Goal: Task Accomplishment & Management: Use online tool/utility

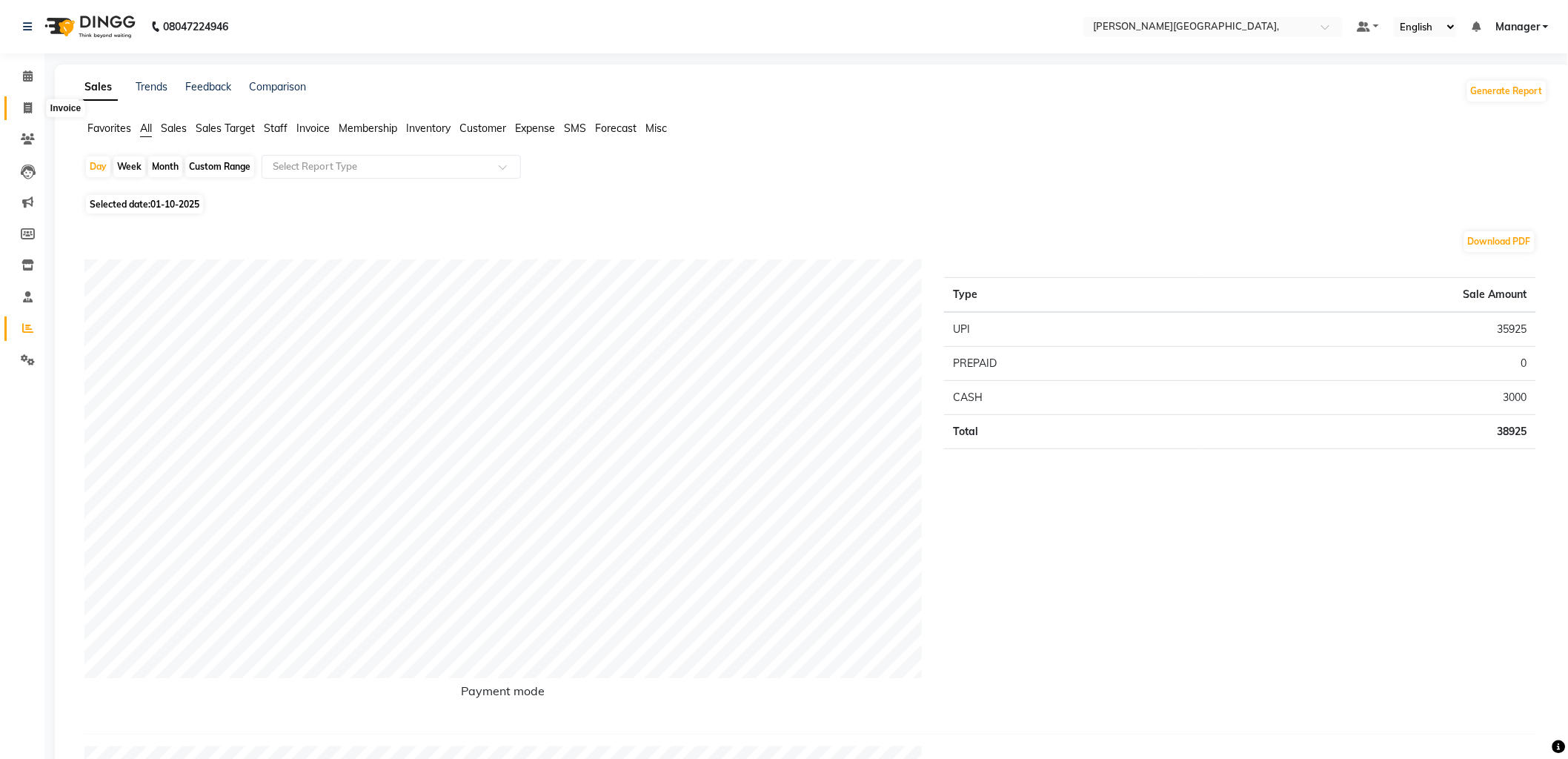
click at [18, 105] on span at bounding box center [27, 108] width 26 height 17
select select "service"
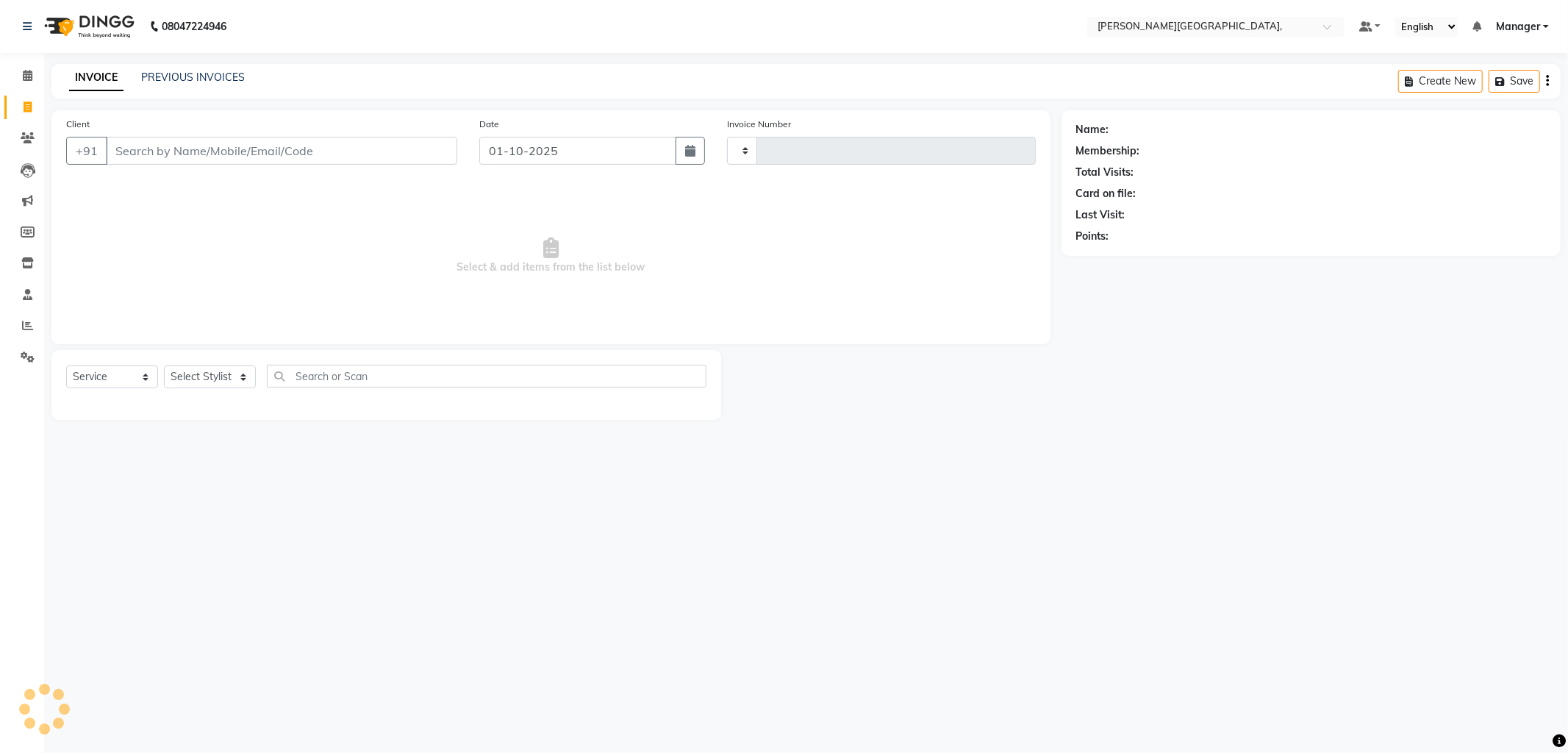
type input "2788"
select select "6483"
click at [199, 380] on select "Select Stylist [PERSON_NAME] [PERSON_NAME] nails Manager [PERSON_NAME]" at bounding box center [210, 376] width 92 height 23
select select "83621"
click at [164, 366] on select "Select Stylist [PERSON_NAME] [PERSON_NAME] nails Manager [PERSON_NAME]" at bounding box center [210, 376] width 92 height 23
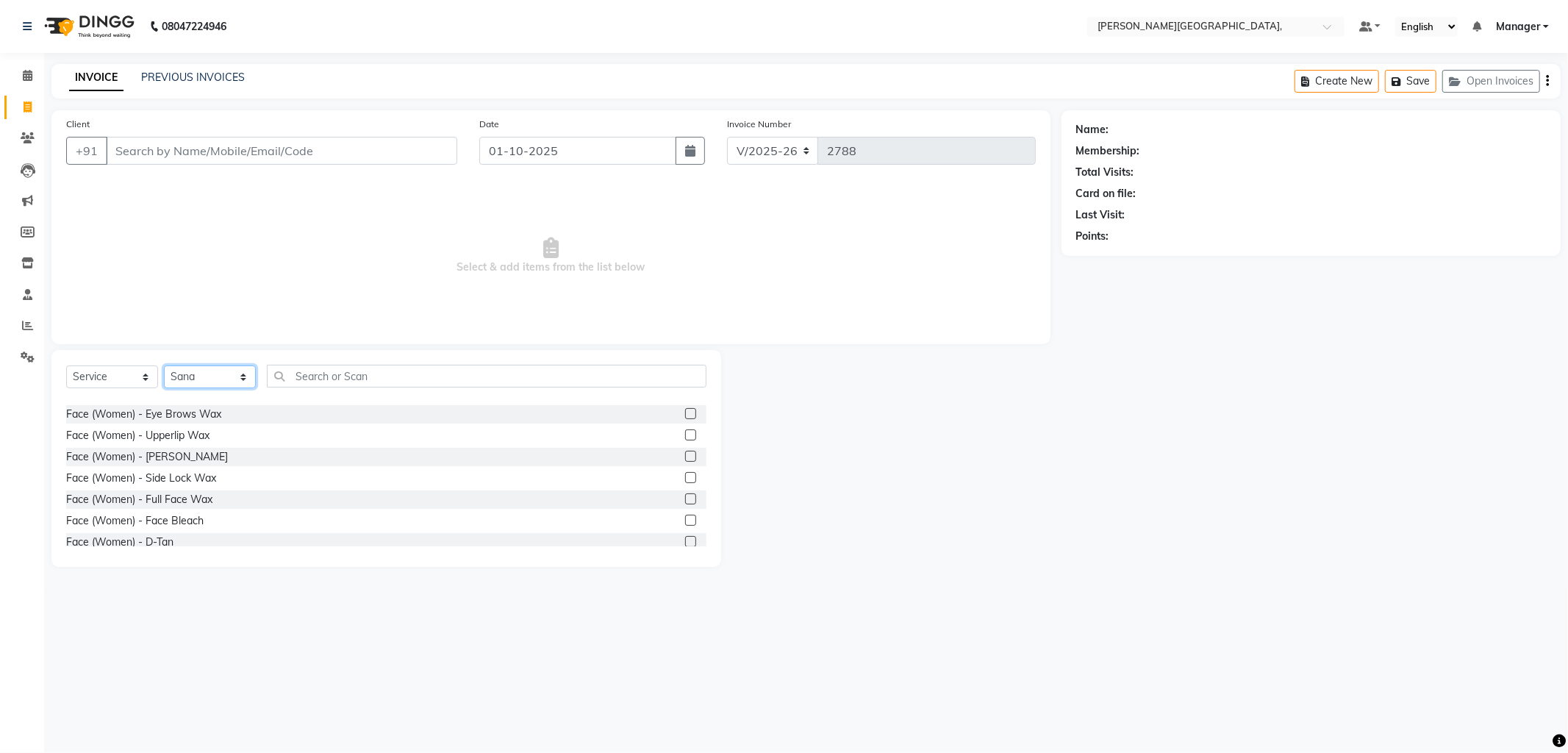
scroll to position [1525, 0]
drag, startPoint x: 388, startPoint y: 472, endPoint x: 360, endPoint y: 678, distance: 207.9
click at [360, 680] on div "08047224946 Select Location × [PERSON_NAME][GEOGRAPHIC_DATA], Default Panel My …" at bounding box center [784, 376] width 1568 height 753
click at [685, 524] on label at bounding box center [691, 525] width 11 height 11
click at [685, 524] on input "checkbox" at bounding box center [690, 526] width 10 height 10
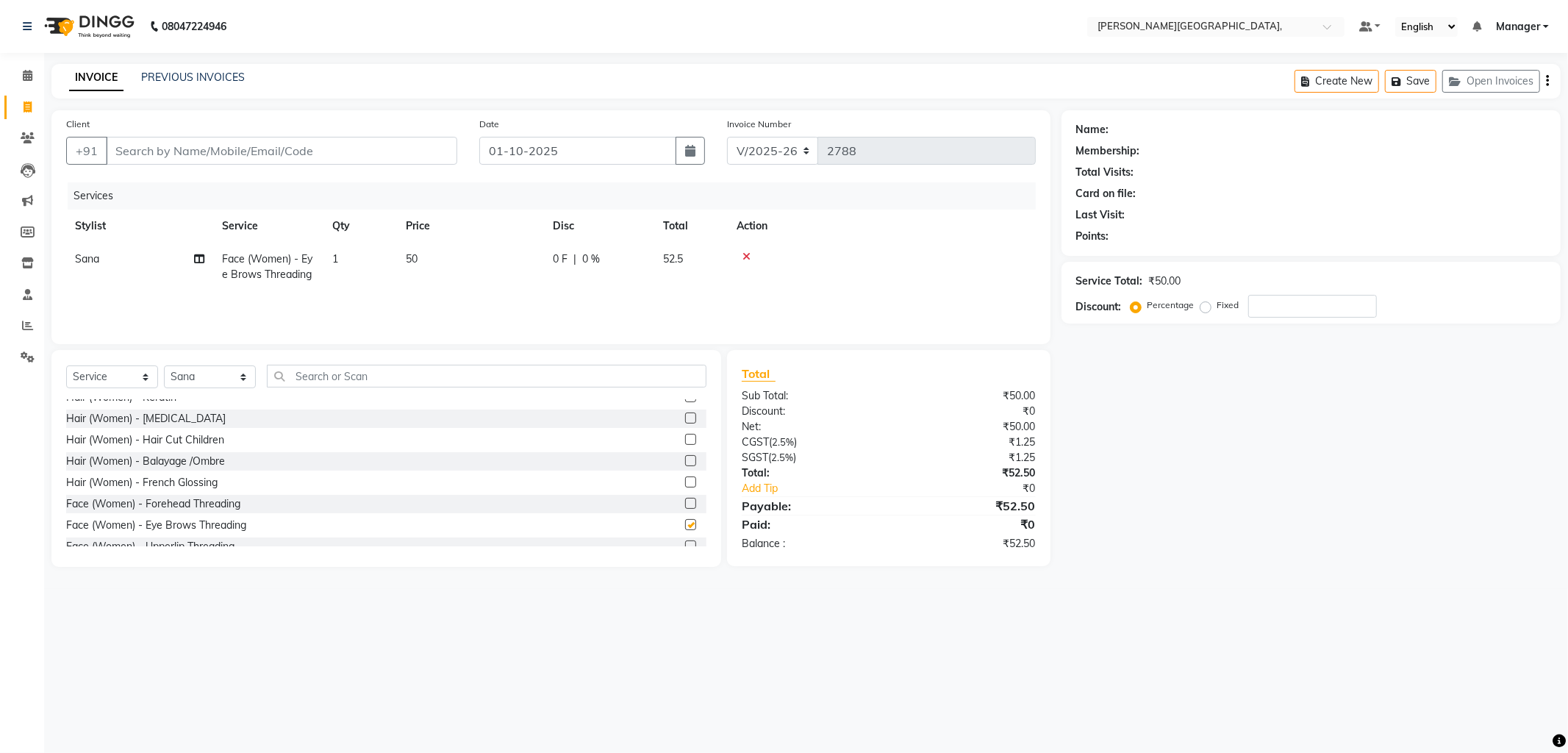
checkbox input "false"
click at [344, 254] on td "1" at bounding box center [360, 266] width 73 height 49
select select "83621"
click at [427, 260] on input "1" at bounding box center [429, 262] width 56 height 23
type input "2"
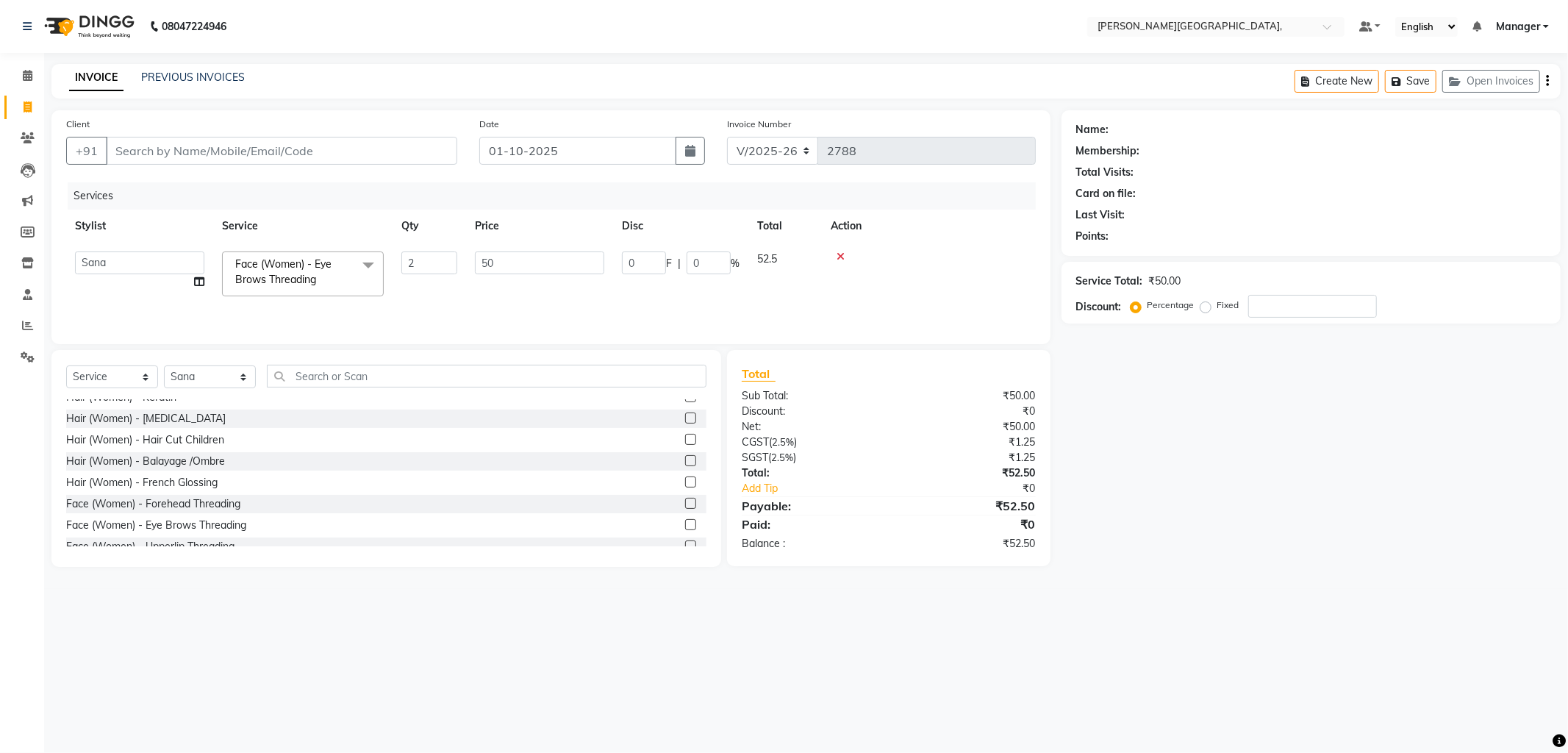
click at [940, 259] on div at bounding box center [929, 256] width 196 height 10
click at [685, 499] on label at bounding box center [691, 503] width 11 height 11
click at [685, 499] on input "checkbox" at bounding box center [690, 504] width 10 height 10
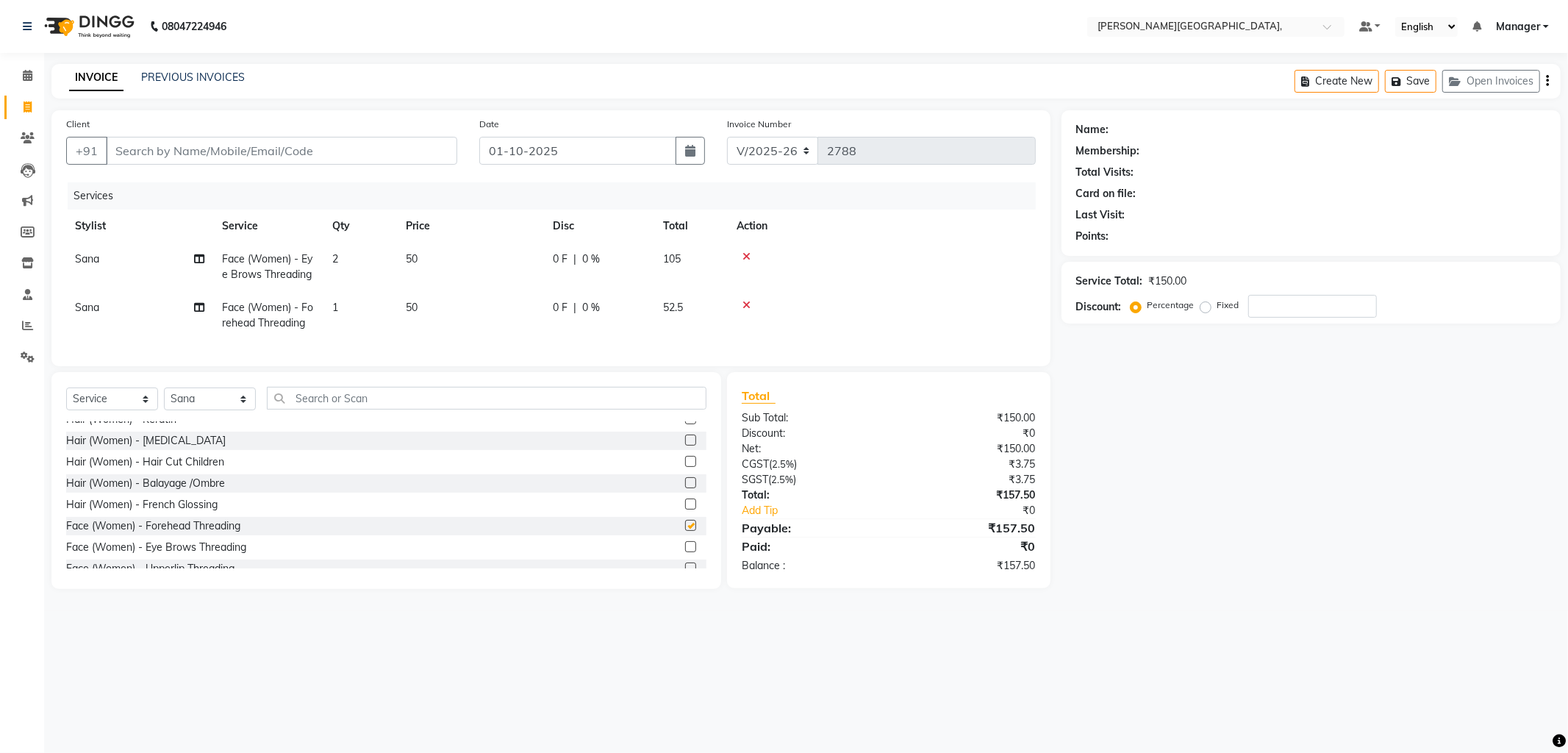
checkbox input "false"
click at [353, 307] on td "1" at bounding box center [360, 315] width 73 height 49
select select "83621"
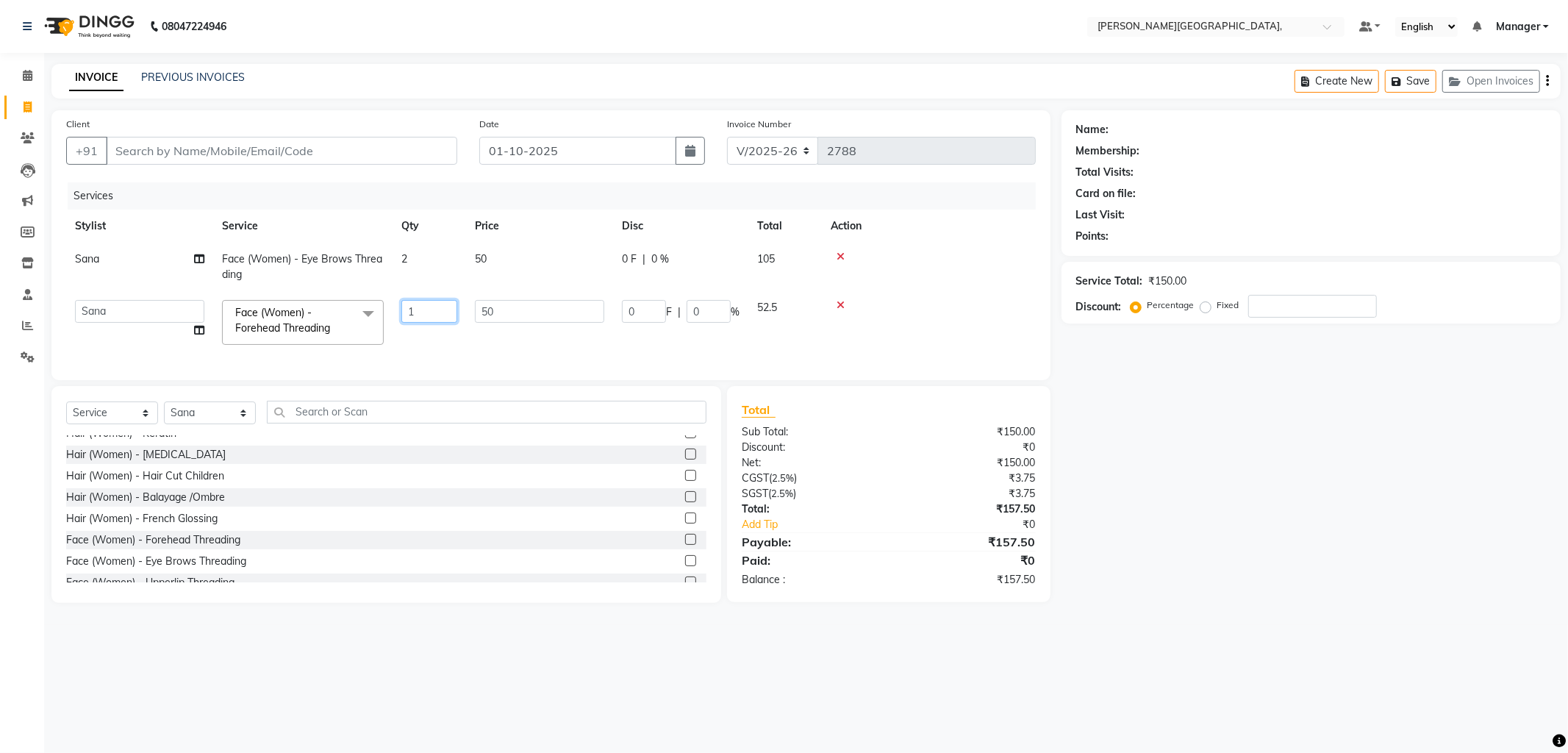
click at [432, 311] on input "1" at bounding box center [429, 311] width 56 height 23
type input "2"
click at [937, 268] on td at bounding box center [929, 266] width 214 height 49
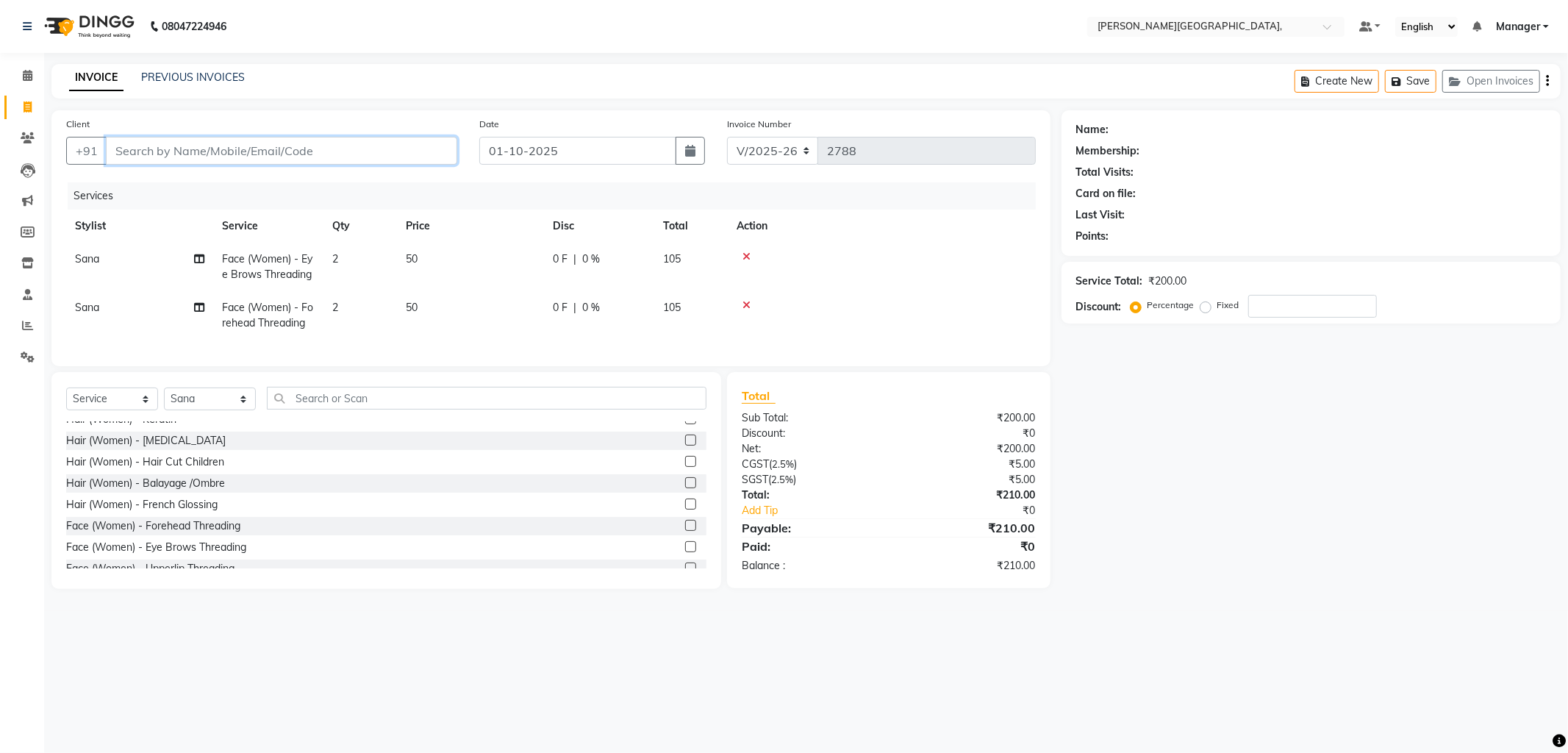
click at [416, 149] on input "Client" at bounding box center [282, 150] width 352 height 28
type input "7"
type input "0"
type input "7367018755"
click at [412, 149] on span "Add Client" at bounding box center [420, 151] width 58 height 14
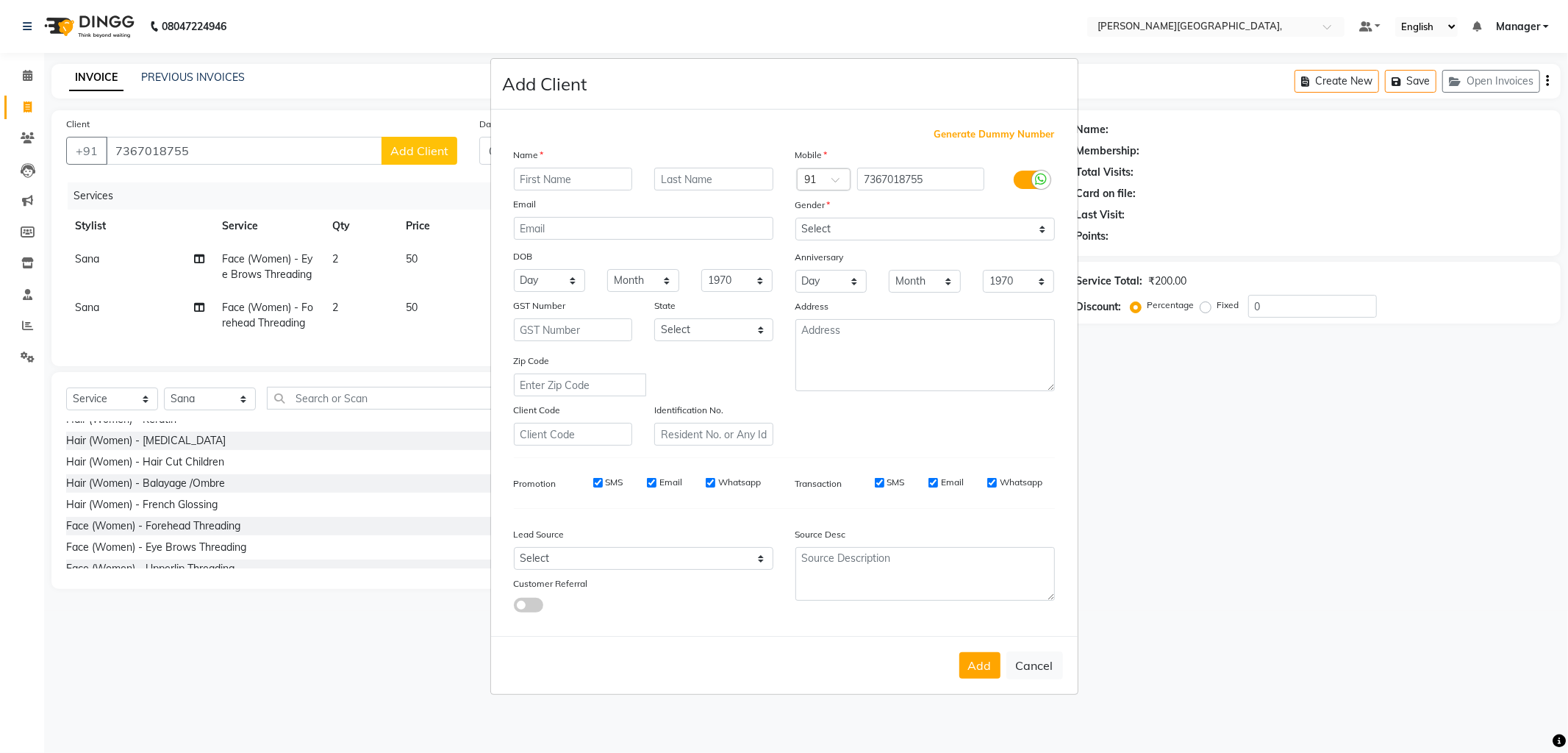
click at [530, 171] on input "text" at bounding box center [573, 179] width 119 height 23
type input "mam"
click at [724, 179] on input "text" at bounding box center [713, 179] width 119 height 23
click at [835, 222] on select "Select [DEMOGRAPHIC_DATA] [DEMOGRAPHIC_DATA] Other Prefer Not To Say" at bounding box center [924, 229] width 259 height 23
select select "[DEMOGRAPHIC_DATA]"
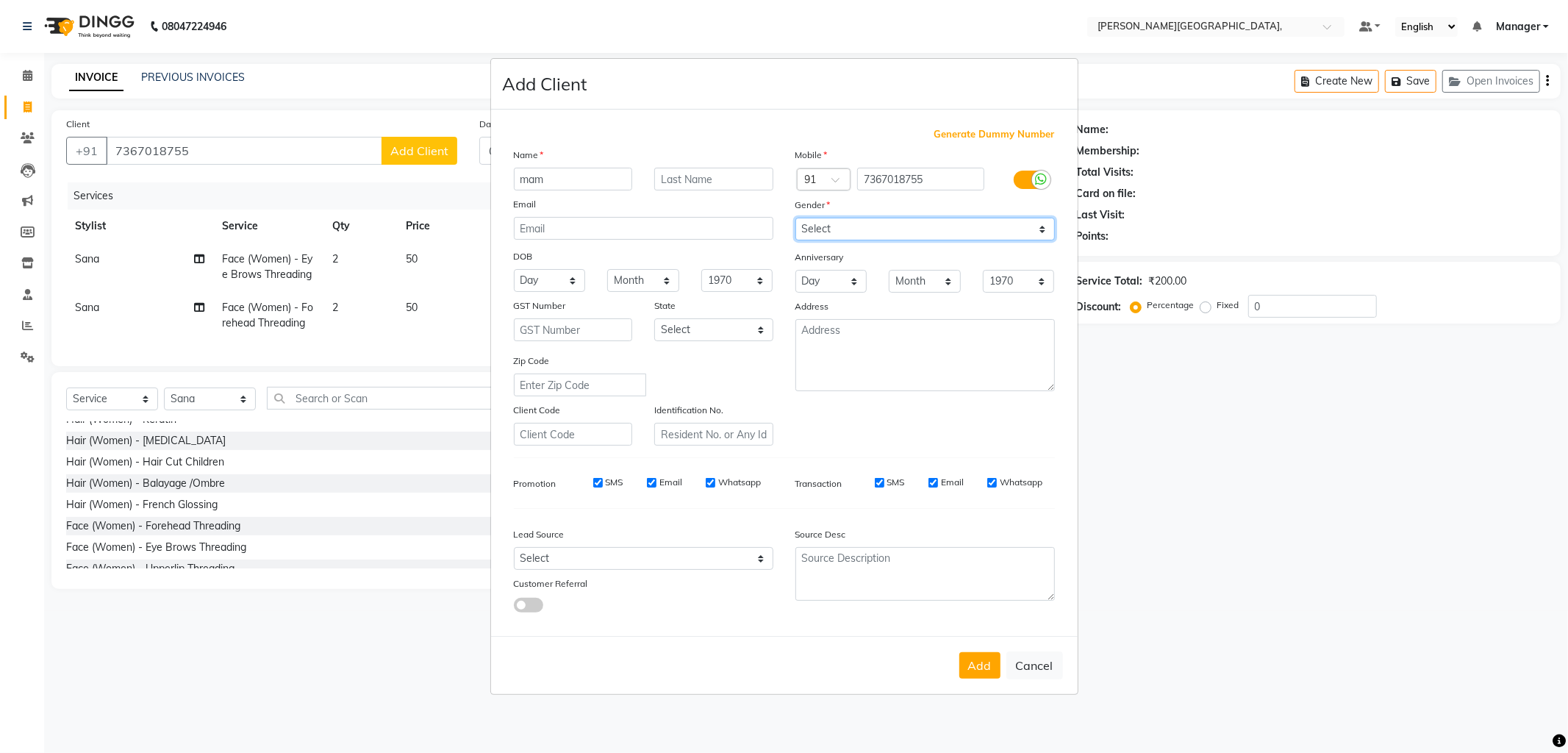
click at [795, 218] on select "Select [DEMOGRAPHIC_DATA] [DEMOGRAPHIC_DATA] Other Prefer Not To Say" at bounding box center [924, 229] width 259 height 23
click at [983, 664] on button "Add" at bounding box center [980, 665] width 41 height 26
select select
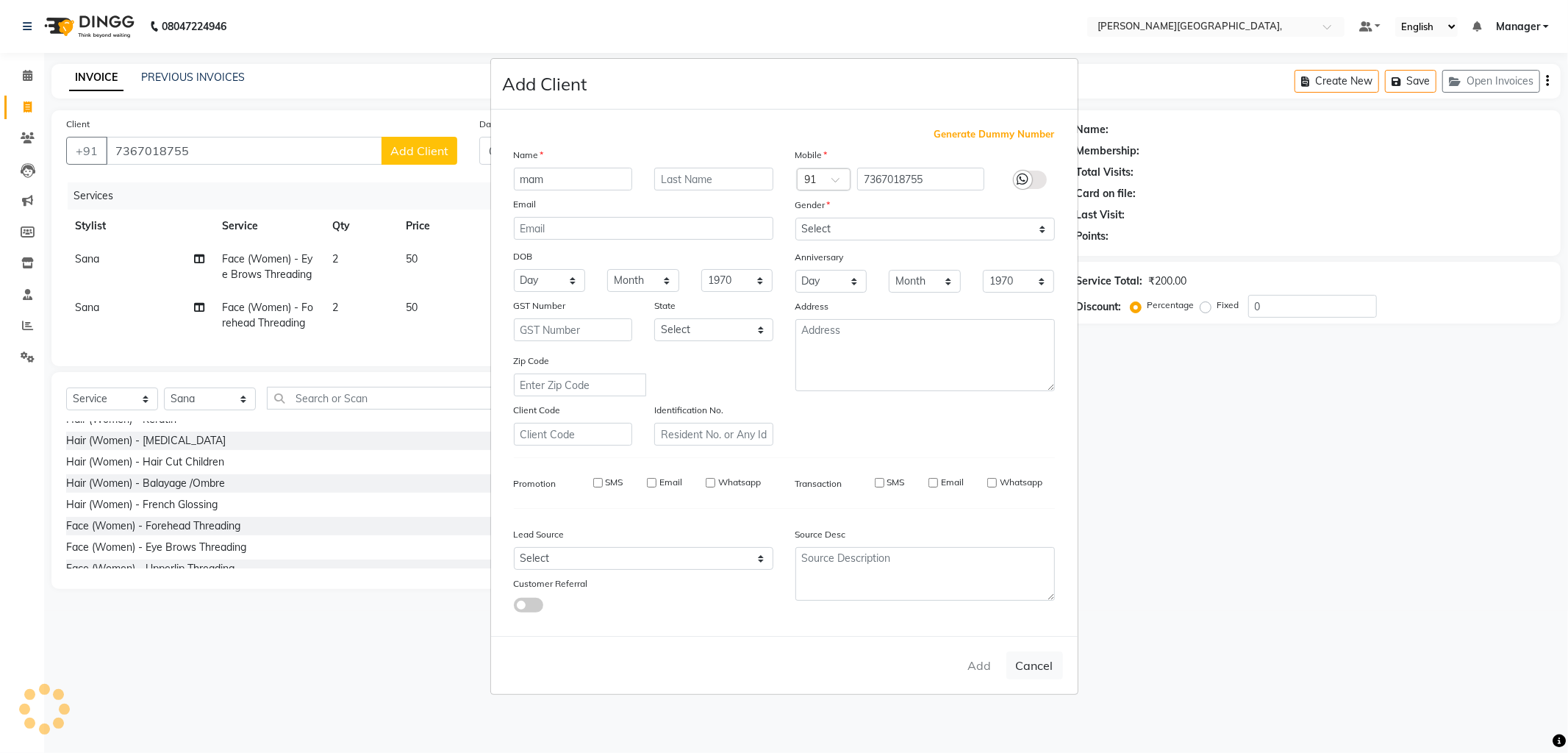
select select
checkbox input "false"
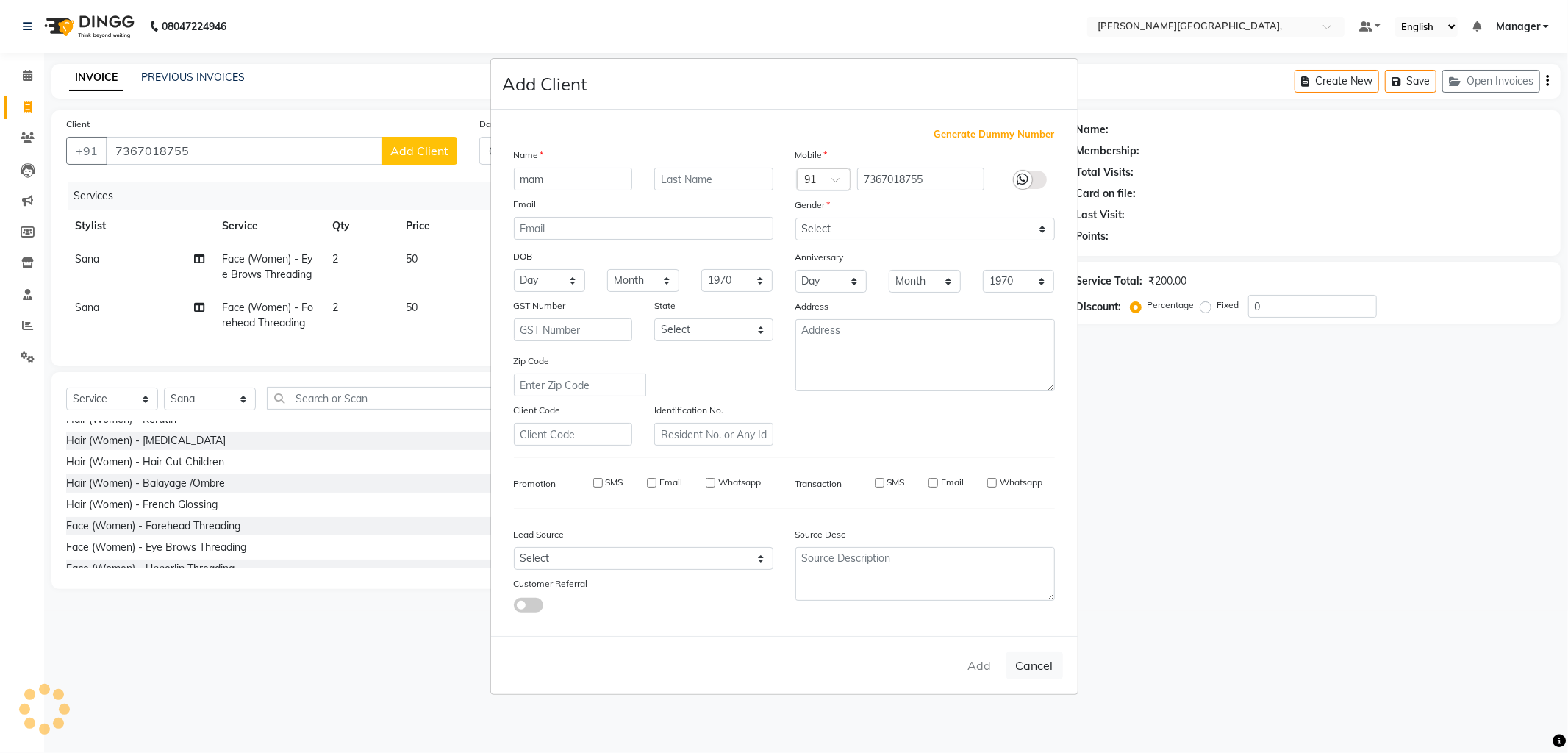
checkbox input "false"
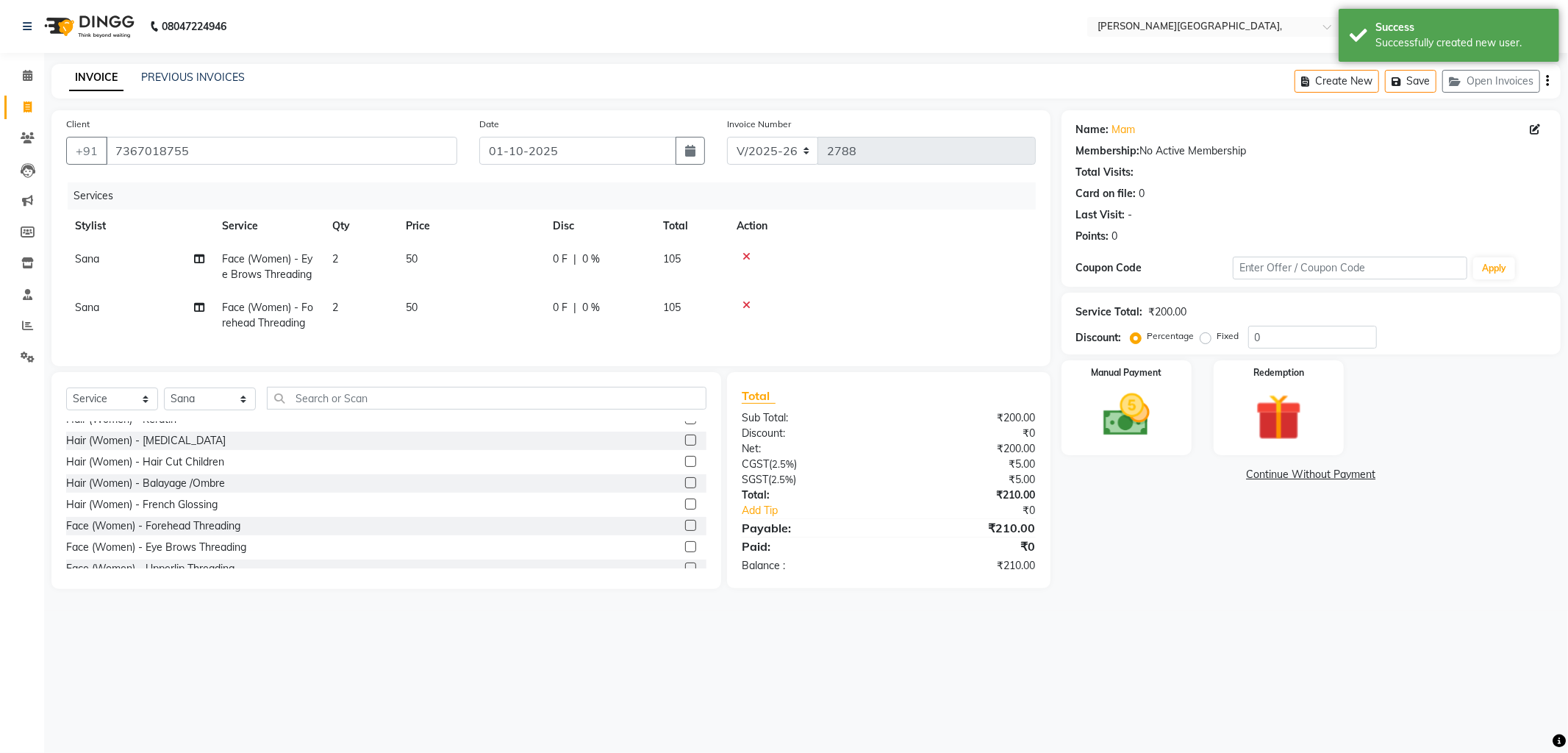
click at [341, 265] on td "2" at bounding box center [360, 266] width 73 height 49
select select "83621"
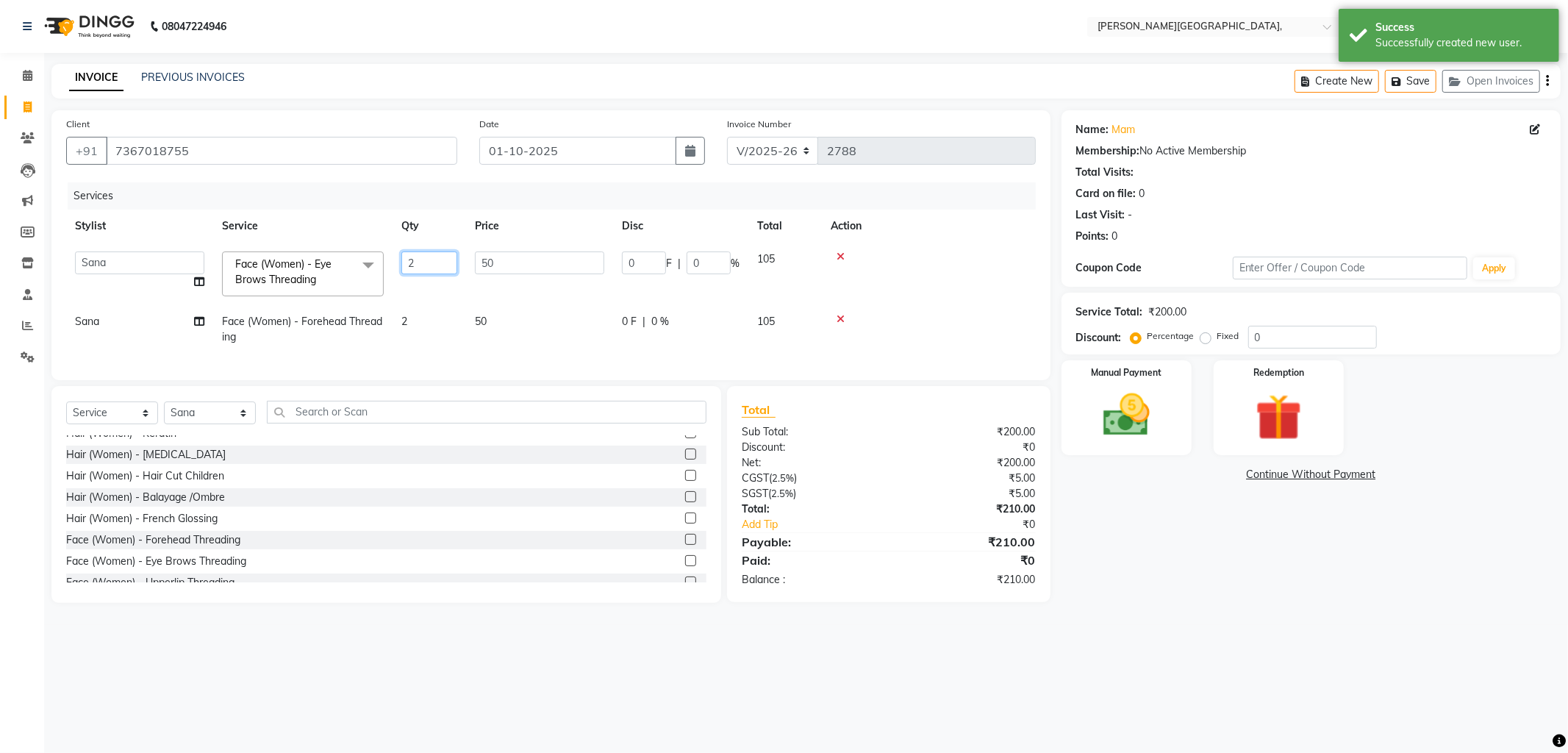
click at [420, 267] on input "2" at bounding box center [429, 262] width 56 height 23
type input "3"
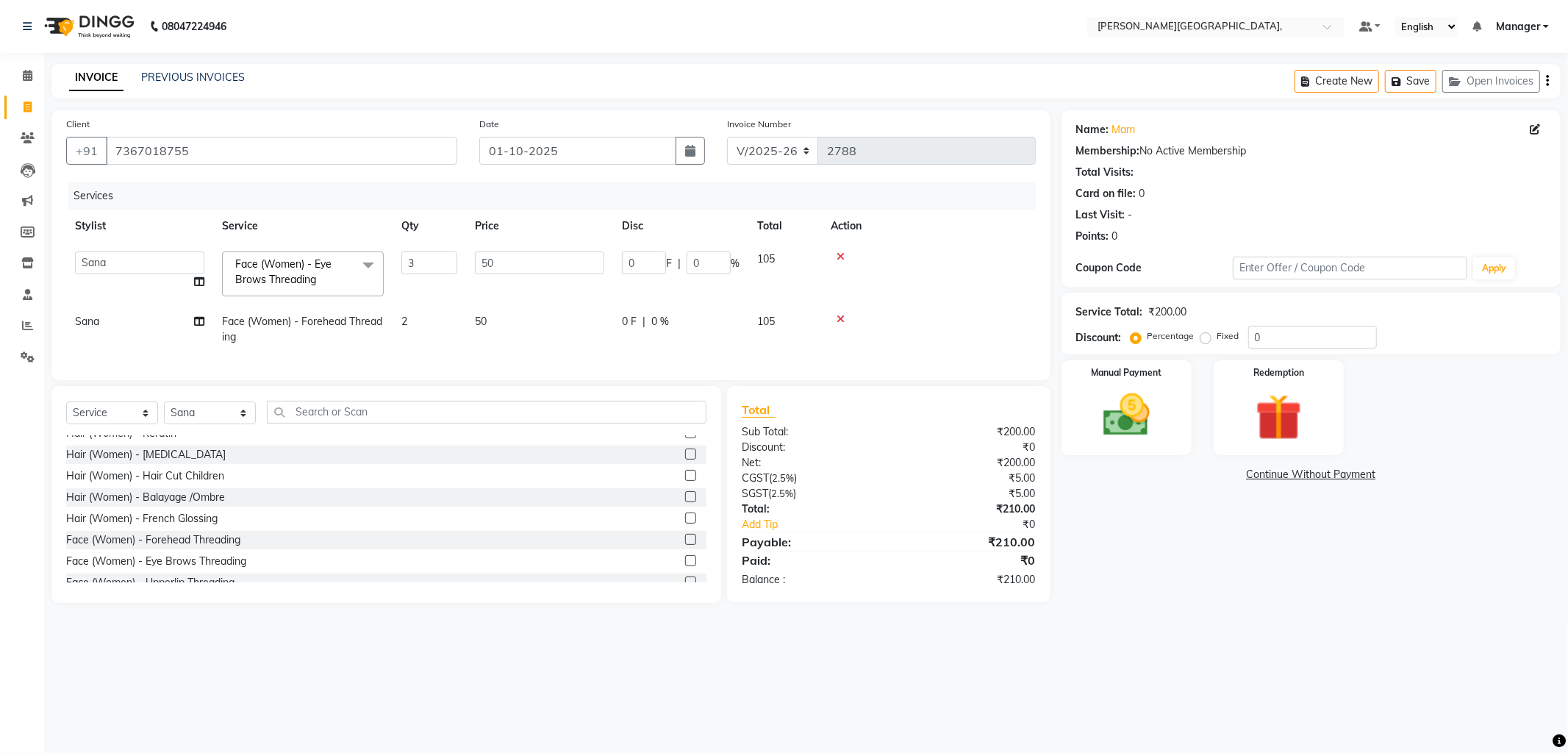
click at [557, 201] on div "Services" at bounding box center [557, 196] width 979 height 27
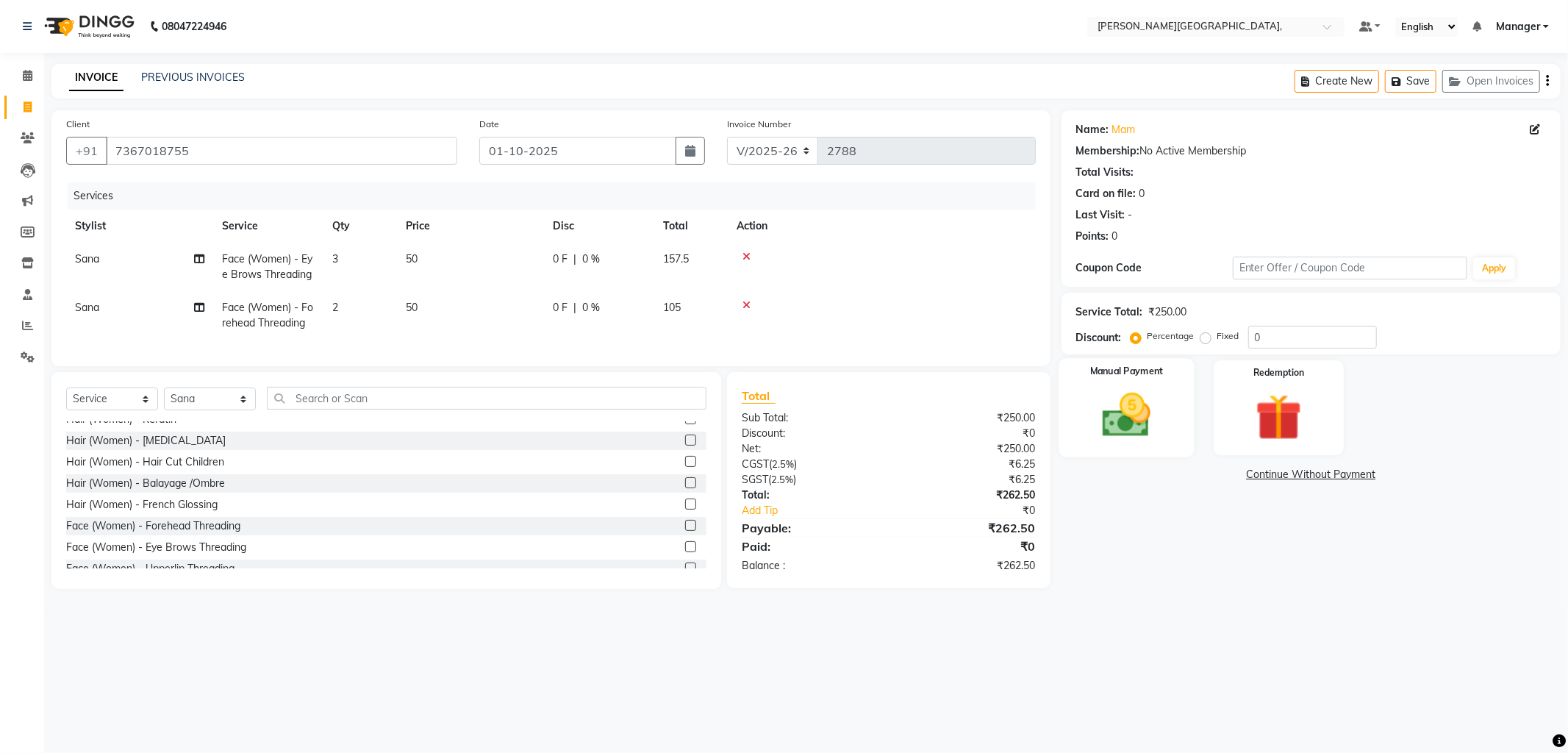
click at [1133, 407] on img at bounding box center [1126, 416] width 79 height 56
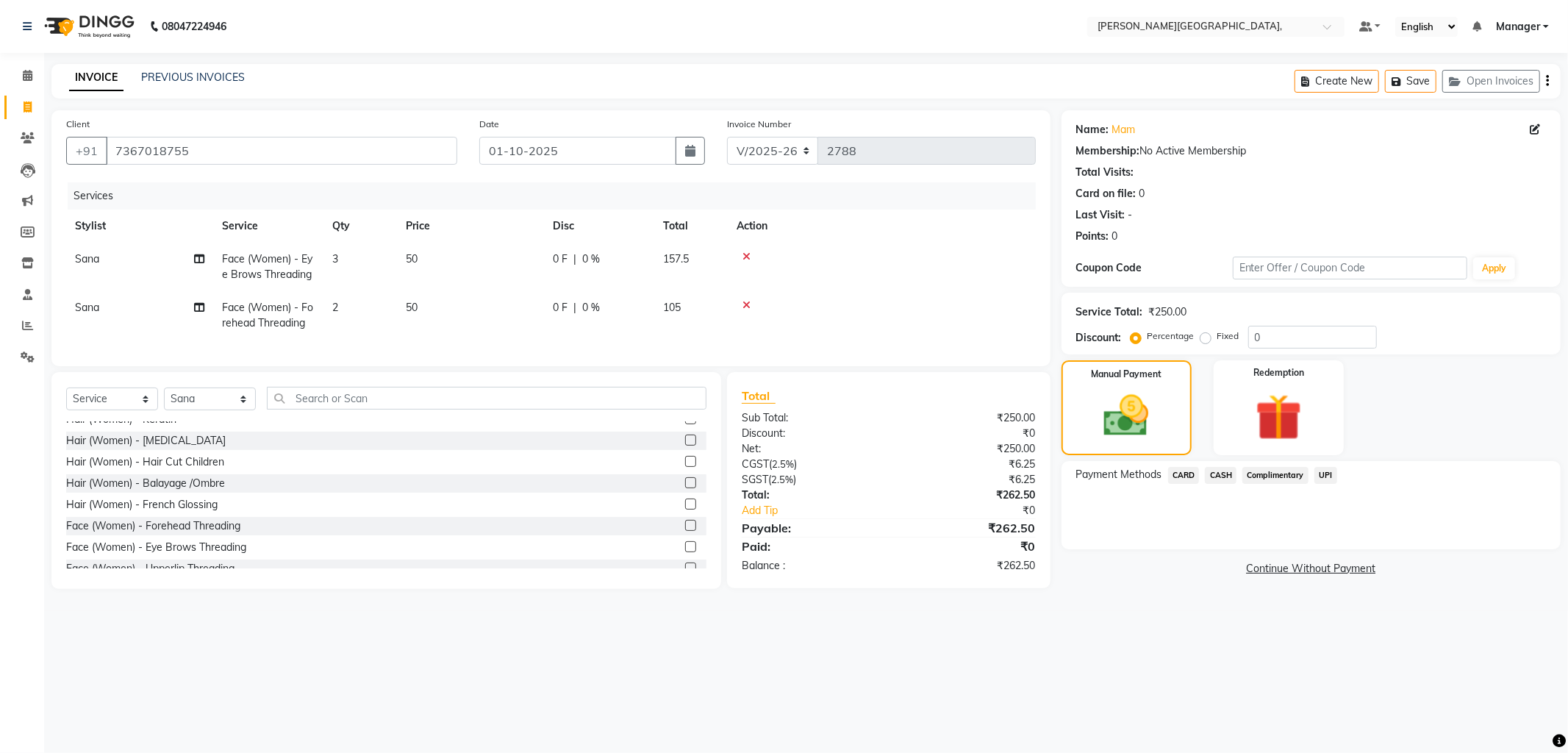
click at [1330, 476] on span "UPI" at bounding box center [1326, 475] width 23 height 17
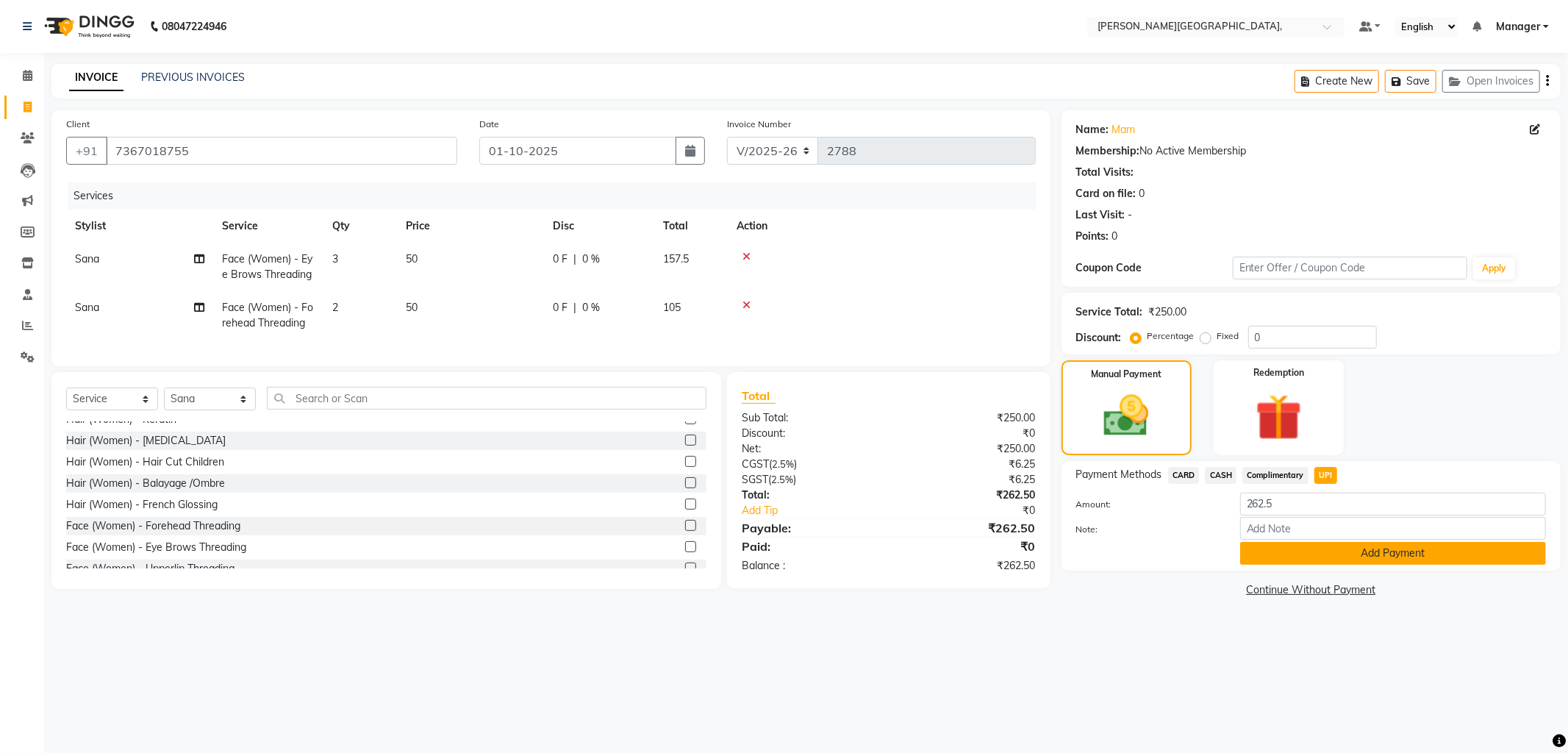
click at [1336, 557] on button "Add Payment" at bounding box center [1393, 553] width 306 height 23
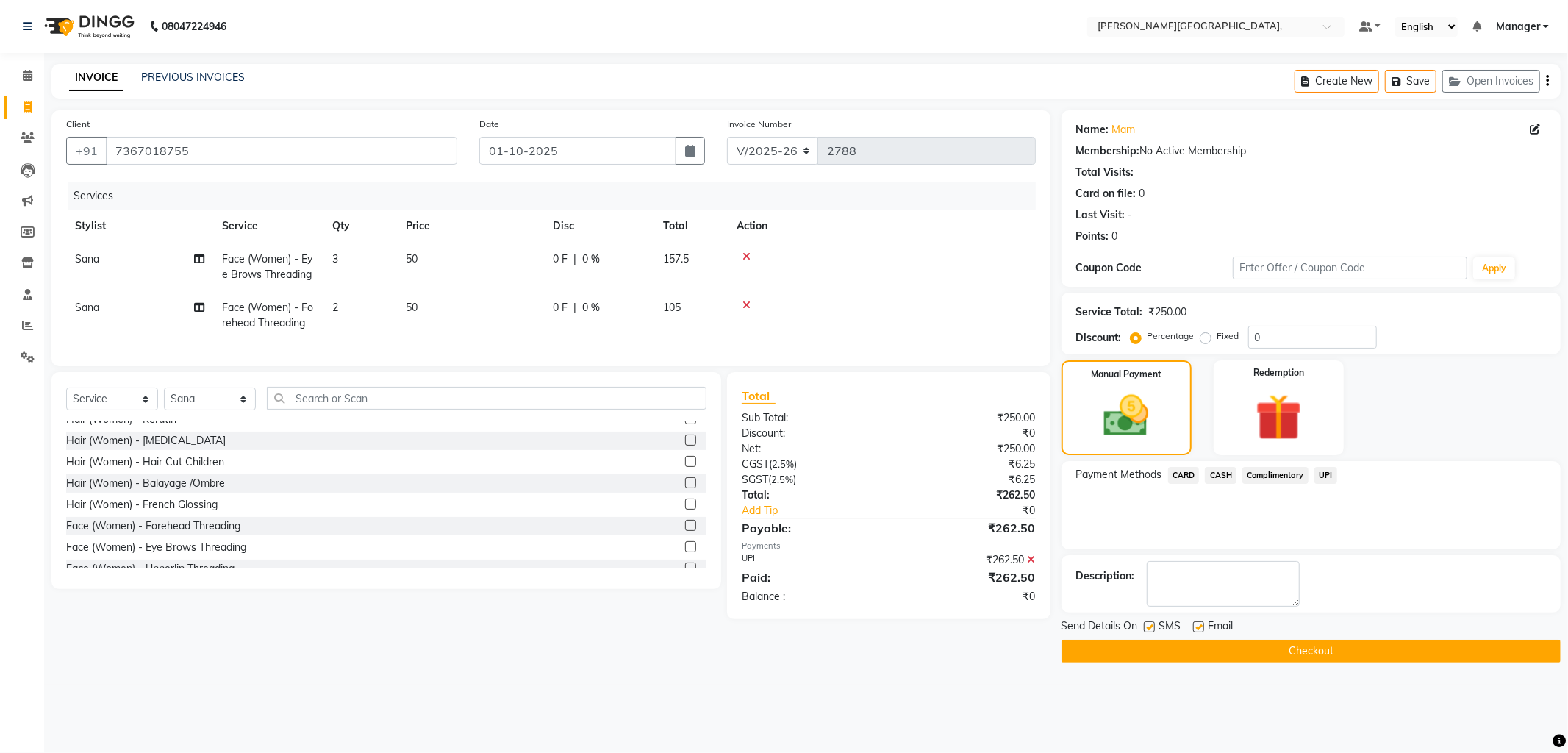
click at [1331, 656] on button "Checkout" at bounding box center [1311, 651] width 499 height 23
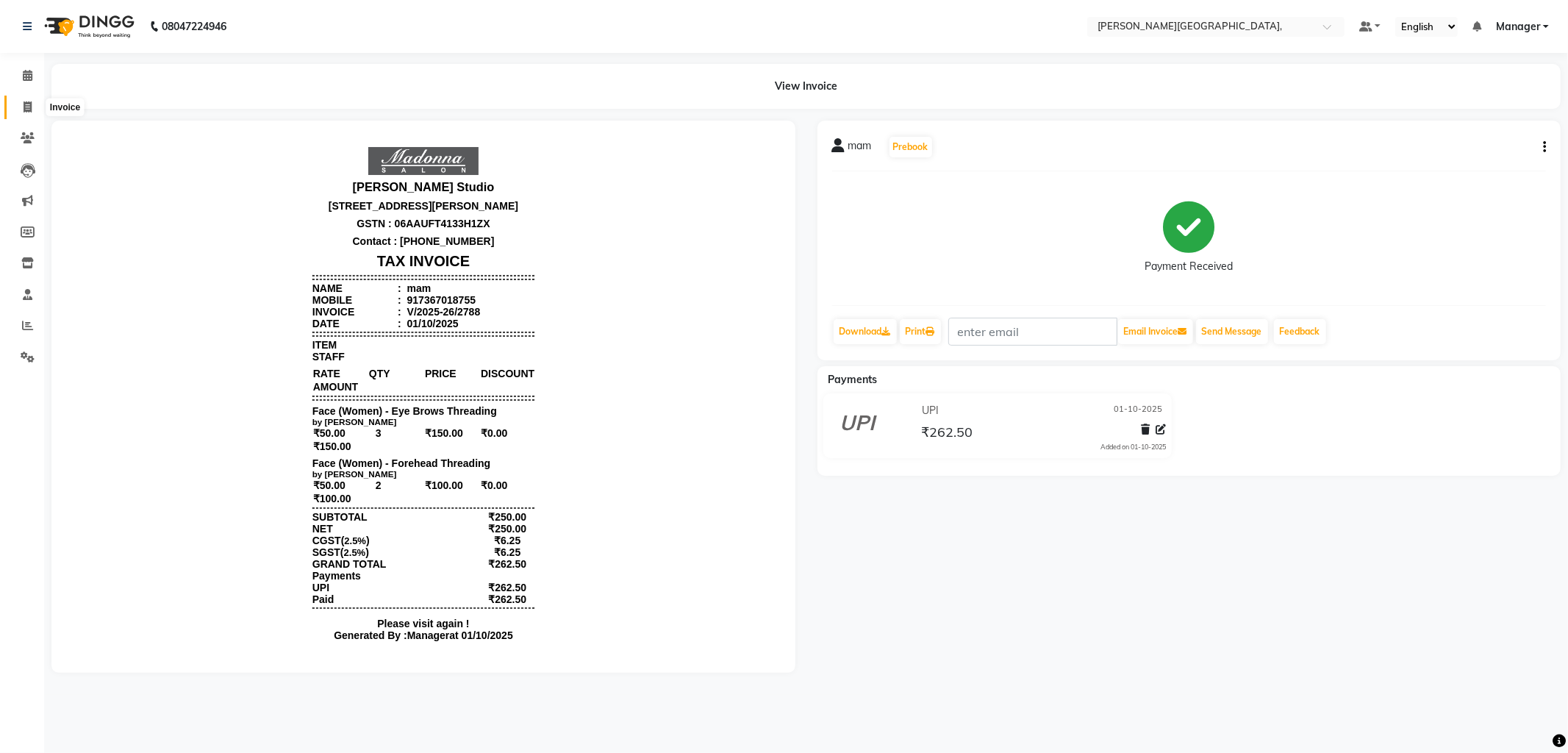
click at [25, 101] on icon at bounding box center [28, 107] width 8 height 11
select select "service"
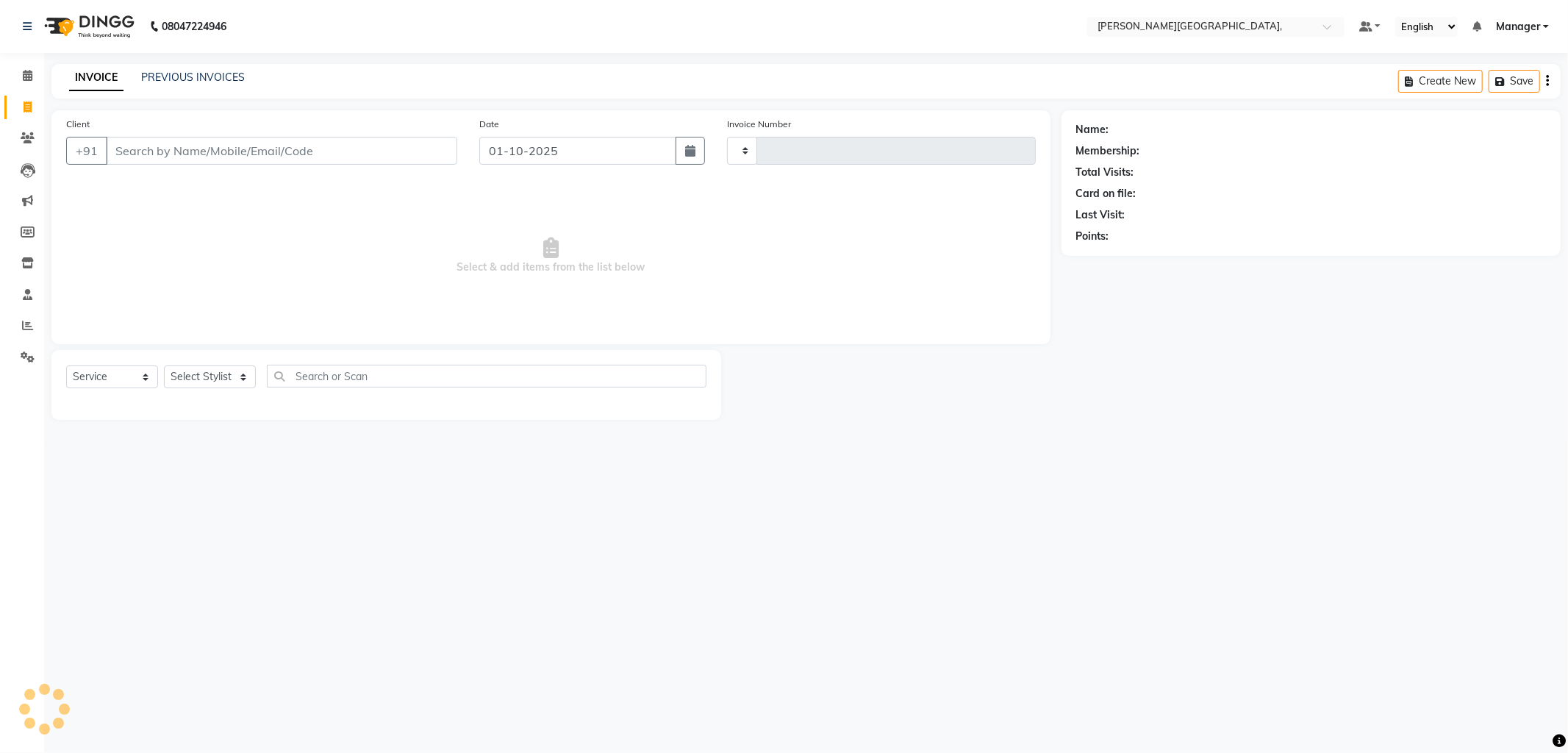
type input "2789"
select select "6483"
click at [27, 321] on icon at bounding box center [28, 325] width 11 height 11
